Goal: Information Seeking & Learning: Learn about a topic

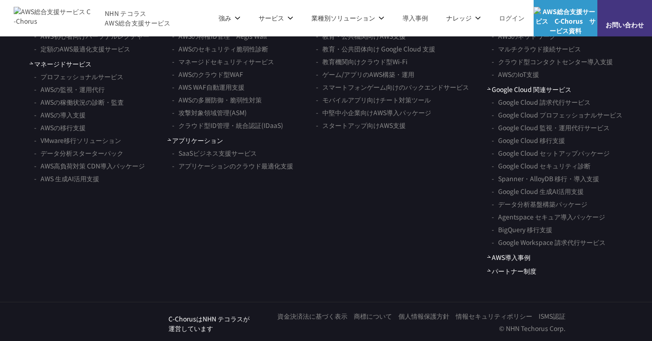
scroll to position [5468, 0]
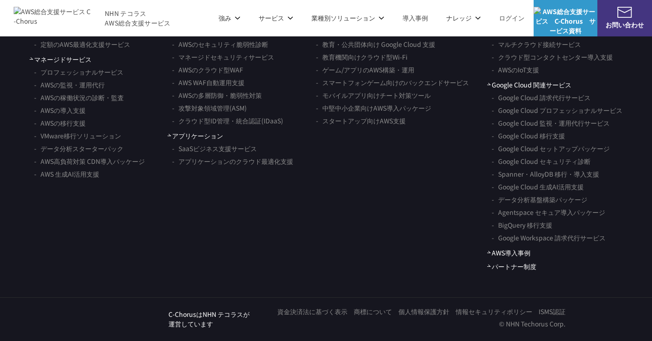
click at [517, 256] on link "AWS導入事例" at bounding box center [508, 253] width 43 height 10
